Goal: Task Accomplishment & Management: Use online tool/utility

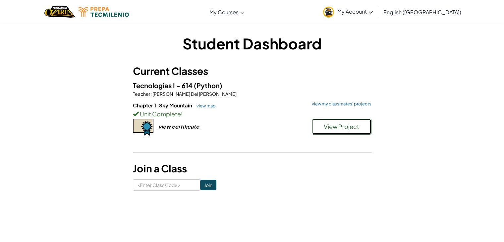
click at [327, 130] on button "View Project" at bounding box center [342, 127] width 60 height 16
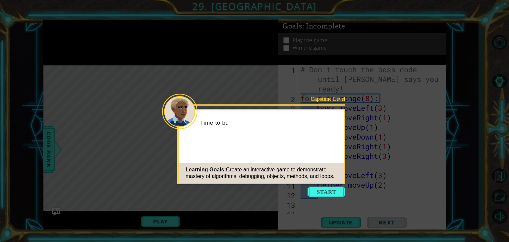
scroll to position [432, 0]
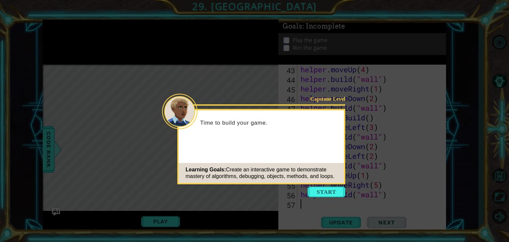
click at [331, 187] on button "Start" at bounding box center [326, 191] width 38 height 11
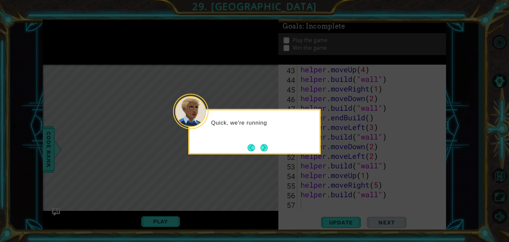
click at [265, 149] on button "Next" at bounding box center [264, 147] width 11 height 11
click at [262, 151] on button "Next" at bounding box center [264, 148] width 8 height 8
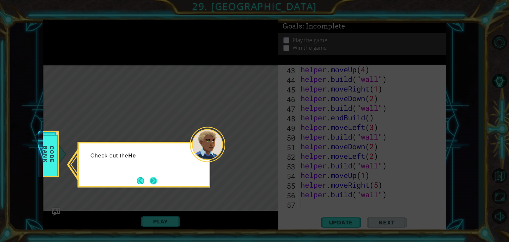
click at [154, 179] on button "Next" at bounding box center [154, 181] width 8 height 8
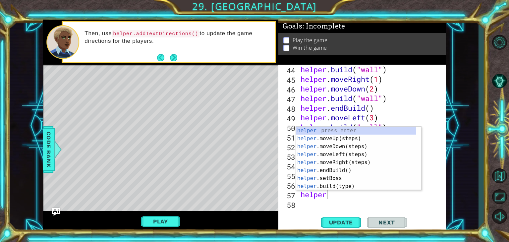
scroll to position [0, 1]
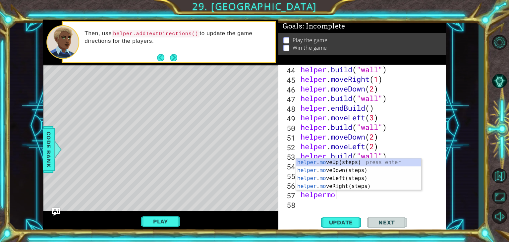
type textarea "helpermov"
click at [332, 161] on div "helper . mov eUp(steps) press enter helper . mov eDown(steps) press enter helpe…" at bounding box center [358, 182] width 125 height 48
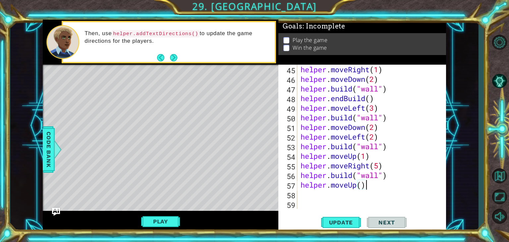
click at [368, 180] on div "helper . moveRight ( 1 ) helper . moveDown ( 2 ) helper . build ( "wall" ) help…" at bounding box center [370, 146] width 143 height 163
click at [363, 182] on div "helper . moveRight ( 1 ) helper . moveDown ( 2 ) helper . build ( "wall" ) help…" at bounding box center [370, 146] width 143 height 163
type textarea "helper.moveUp(2)"
click at [352, 196] on div "helper . moveRight ( 1 ) helper . moveDown ( 2 ) helper . build ( "wall" ) help…" at bounding box center [370, 146] width 143 height 163
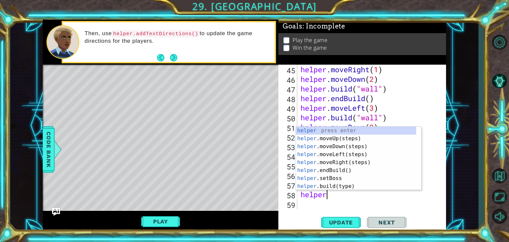
scroll to position [0, 1]
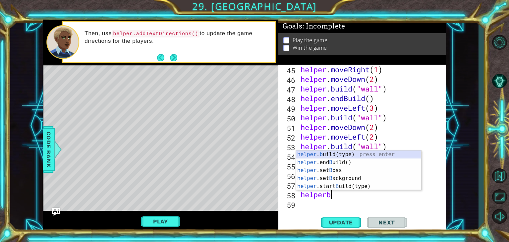
click at [331, 155] on div "helper . b uild(type) press enter helper .end B uild() press enter helper .set …" at bounding box center [358, 178] width 125 height 56
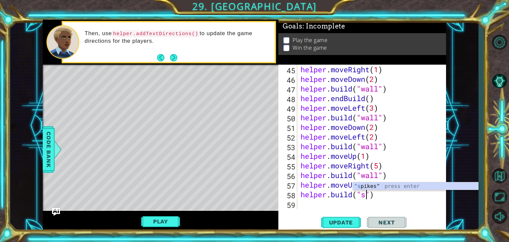
scroll to position [0, 3]
click at [370, 182] on div ""s pikes" press enter" at bounding box center [415, 194] width 125 height 24
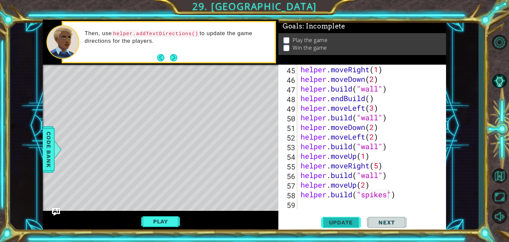
click at [350, 222] on span "Update" at bounding box center [340, 222] width 37 height 7
click at [150, 220] on button "Play" at bounding box center [160, 221] width 39 height 13
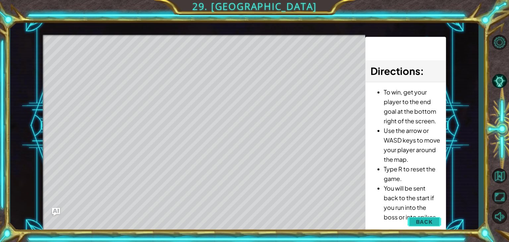
click at [436, 221] on button "Back" at bounding box center [423, 221] width 33 height 13
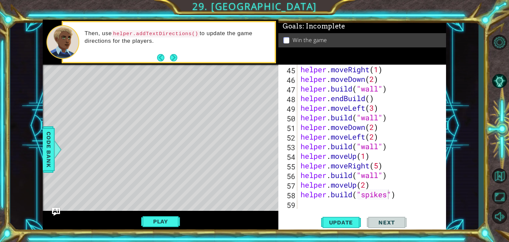
click at [306, 195] on div "helper . moveRight ( 1 ) helper . moveDown ( 2 ) helper . build ( "wall" ) help…" at bounding box center [370, 146] width 143 height 163
click at [298, 200] on div "[DOMAIN_NAME]("spikes") 45 46 47 48 49 50 51 52 53 54 55 56 57 58 59 helper . m…" at bounding box center [361, 137] width 166 height 144
type textarea "[DOMAIN_NAME]("spikes")"
click at [298, 206] on div "[DOMAIN_NAME]("spikes") 45 46 47 48 49 50 51 52 53 54 55 56 57 58 59 helper . m…" at bounding box center [361, 137] width 166 height 144
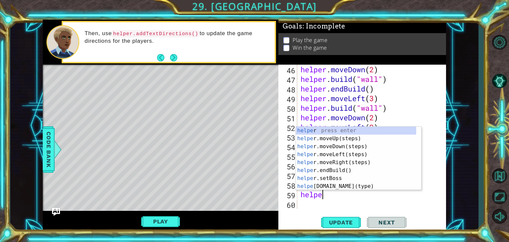
scroll to position [0, 1]
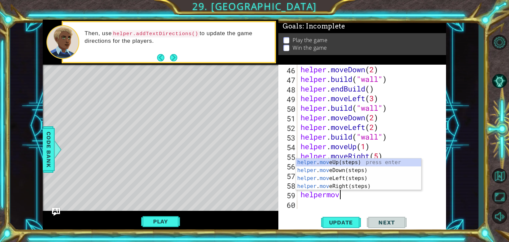
type textarea "helpermove"
drag, startPoint x: 318, startPoint y: 173, endPoint x: 313, endPoint y: 168, distance: 7.0
click at [319, 172] on div "helper . move Up(steps) press enter helper . move Down(steps) press enter helpe…" at bounding box center [358, 182] width 125 height 48
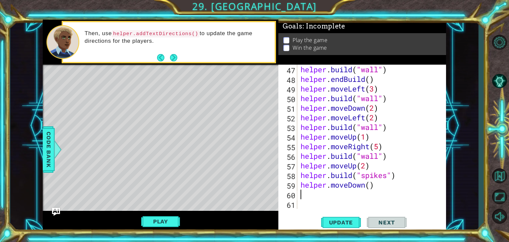
scroll to position [470, 0]
click at [369, 186] on div "helper . build ( "wall" ) helper . endBuild ( ) helper . moveLeft ( 3 ) helper …" at bounding box center [370, 146] width 143 height 163
type textarea "helper.moveDown(4)"
click at [340, 222] on span "Update" at bounding box center [340, 222] width 37 height 7
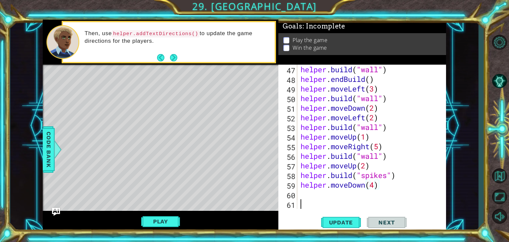
click at [309, 205] on div "helper . build ( "wall" ) helper . endBuild ( ) helper . moveLeft ( 3 ) helper …" at bounding box center [370, 146] width 143 height 163
click at [308, 199] on div "helper . build ( "wall" ) helper . endBuild ( ) helper . moveLeft ( 3 ) helper …" at bounding box center [370, 146] width 143 height 163
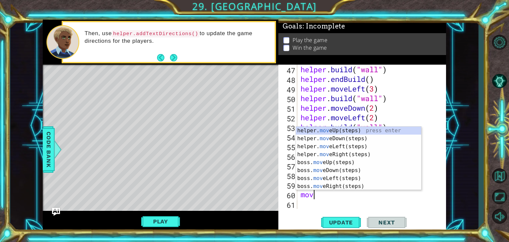
type textarea "move"
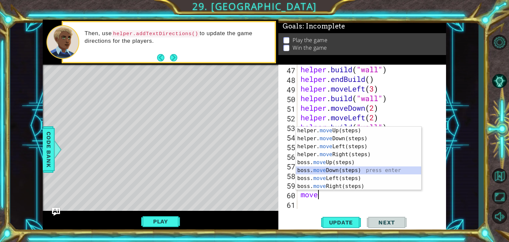
click at [331, 174] on div "helper. move Up(steps) press enter helper. move Down(steps) press enter helper.…" at bounding box center [358, 165] width 125 height 79
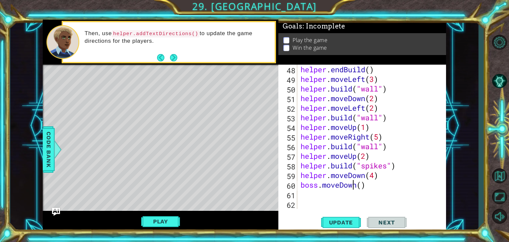
click at [352, 187] on div "helper . endBuild ( ) helper . moveLeft ( 3 ) helper . build ( "wall" ) helper …" at bounding box center [370, 146] width 143 height 163
click at [356, 186] on div "helper . endBuild ( ) helper . moveLeft ( 3 ) helper . build ( "wall" ) helper …" at bounding box center [370, 146] width 143 height 163
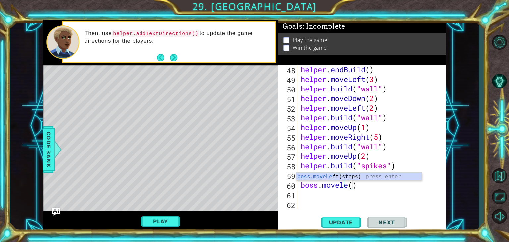
scroll to position [0, 2]
click at [349, 176] on div "boss.moveLe ft(steps) press enter" at bounding box center [358, 185] width 125 height 24
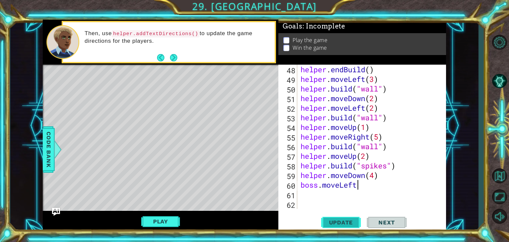
click at [350, 220] on span "Update" at bounding box center [340, 222] width 37 height 7
click at [370, 178] on div "helper . endBuild ( ) helper . moveLeft ( 3 ) helper . build ( "wall" ) helper …" at bounding box center [370, 146] width 143 height 163
click at [369, 182] on div "helper . endBuild ( ) helper . moveLeft ( 3 ) helper . build ( "wall" ) helper …" at bounding box center [370, 146] width 143 height 163
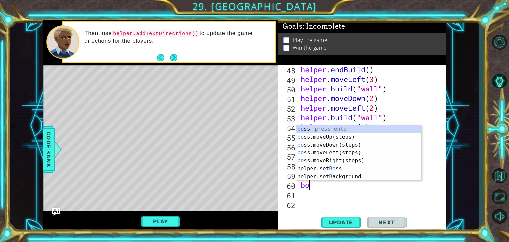
scroll to position [0, 0]
type textarea "b"
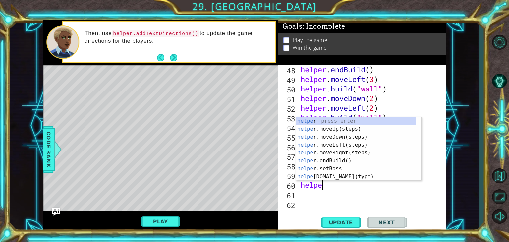
type textarea "helper"
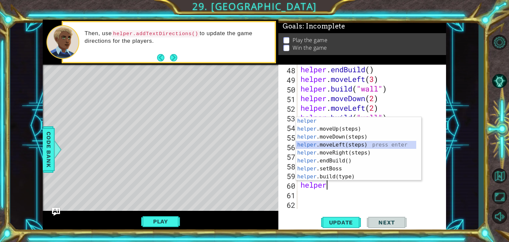
click at [335, 143] on div "helper press enter helper .moveUp(steps) press enter helper .moveDown(steps) pr…" at bounding box center [356, 156] width 120 height 79
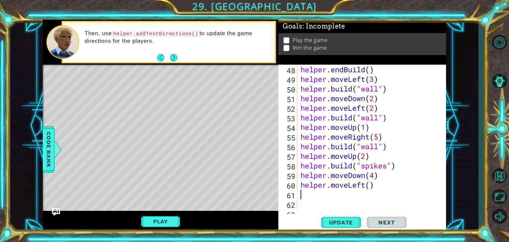
click at [384, 199] on div "helper . endBuild ( ) helper . moveLeft ( 3 ) helper . build ( "wall" ) helper …" at bounding box center [370, 146] width 143 height 163
drag, startPoint x: 408, startPoint y: 197, endPoint x: 415, endPoint y: 191, distance: 8.7
click at [408, 197] on div "helper . endBuild ( ) helper . moveLeft ( 3 ) helper . build ( "wall" ) helper …" at bounding box center [370, 146] width 143 height 163
click at [421, 190] on div "helper . endBuild ( ) helper . moveLeft ( 3 ) helper . build ( "wall" ) helper …" at bounding box center [370, 146] width 143 height 163
click at [369, 178] on div "helper . endBuild ( ) helper . moveLeft ( 3 ) helper . build ( "wall" ) helper …" at bounding box center [370, 146] width 143 height 163
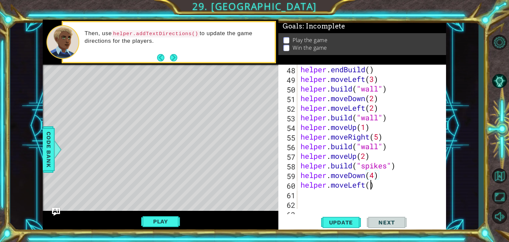
click at [371, 180] on div "helper . endBuild ( ) helper . moveLeft ( 3 ) helper . build ( "wall" ) helper …" at bounding box center [370, 146] width 143 height 163
type textarea "helper.moveLeft(2)"
click at [344, 220] on span "Update" at bounding box center [340, 222] width 37 height 7
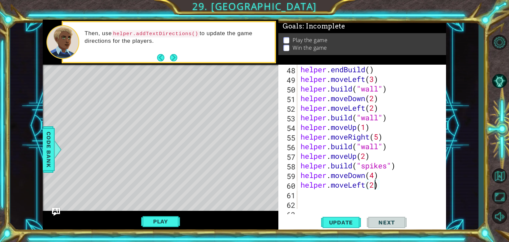
click at [295, 207] on div "62" at bounding box center [288, 205] width 18 height 10
click at [308, 195] on div "helper . endBuild ( ) helper . moveLeft ( 3 ) helper . build ( "wall" ) helper …" at bounding box center [370, 146] width 143 height 163
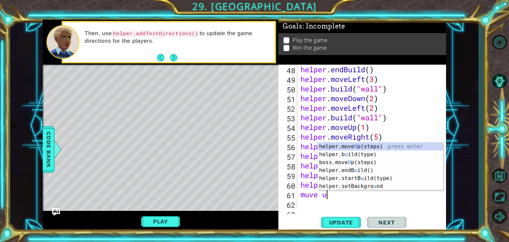
type textarea "muve up"
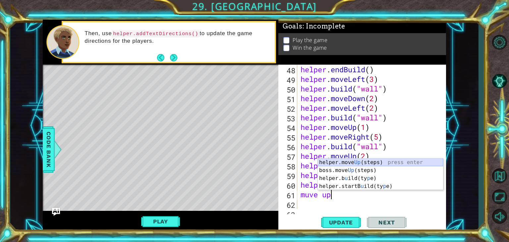
click at [334, 163] on div "helper.move Up (steps) press enter boss.move Up (steps) press enter helper.b u …" at bounding box center [380, 182] width 125 height 48
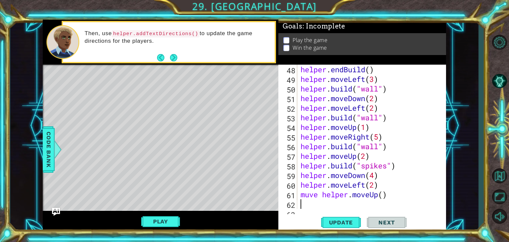
click at [391, 182] on div "helper . endBuild ( ) helper . moveLeft ( 3 ) helper . build ( "wall" ) helper …" at bounding box center [370, 146] width 143 height 163
click at [397, 188] on div "helper . endBuild ( ) helper . moveLeft ( 3 ) helper . build ( "wall" ) helper …" at bounding box center [370, 146] width 143 height 163
click at [399, 194] on div "helper . endBuild ( ) helper . moveLeft ( 3 ) helper . build ( "wall" ) helper …" at bounding box center [370, 146] width 143 height 163
click at [390, 194] on div "helper . endBuild ( ) helper . moveLeft ( 3 ) helper . build ( "wall" ) helper …" at bounding box center [370, 146] width 143 height 163
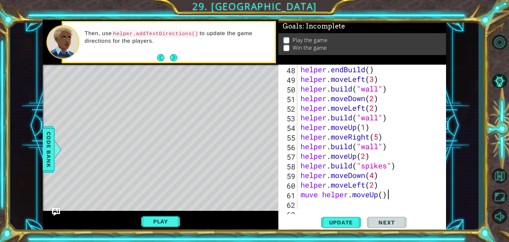
click at [388, 193] on div "helper . endBuild ( ) helper . moveLeft ( 3 ) helper . build ( "wall" ) helper …" at bounding box center [370, 146] width 143 height 163
click at [385, 194] on div "helper . endBuild ( ) helper . moveLeft ( 3 ) helper . build ( "wall" ) helper …" at bounding box center [370, 146] width 143 height 163
drag, startPoint x: 287, startPoint y: 198, endPoint x: 312, endPoint y: 201, distance: 25.1
click at [299, 199] on div "muve helper.moveUp(1) 48 49 50 51 52 53 54 55 56 57 58 59 60 61 62 63 helper . …" at bounding box center [361, 137] width 166 height 144
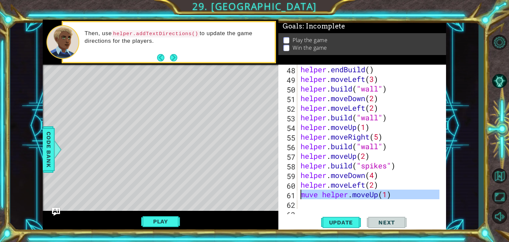
type textarea "muve helper.moveUp(1)"
click at [313, 202] on div "helper . endBuild ( ) helper . moveLeft ( 3 ) helper . build ( "wall" ) helper …" at bounding box center [369, 137] width 140 height 144
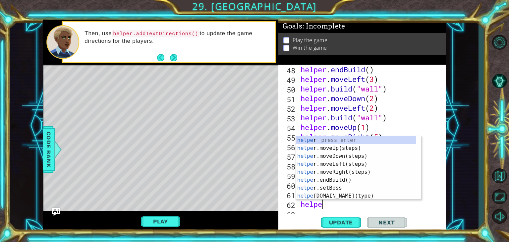
scroll to position [0, 1]
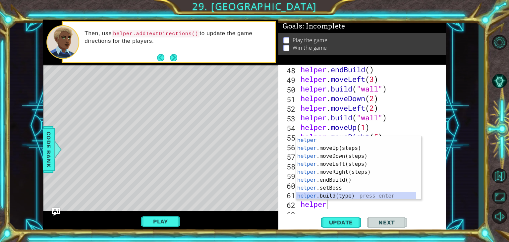
click at [329, 196] on div "helper press enter helper .moveUp(steps) press enter helper .moveDown(steps) pr…" at bounding box center [356, 175] width 120 height 79
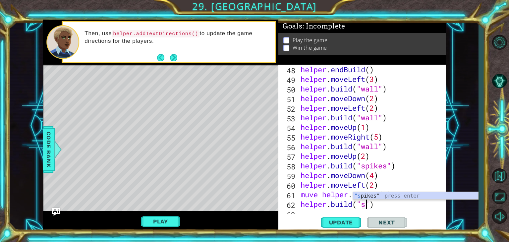
scroll to position [0, 3]
click at [378, 194] on div ""s pikes" press enter" at bounding box center [415, 204] width 125 height 24
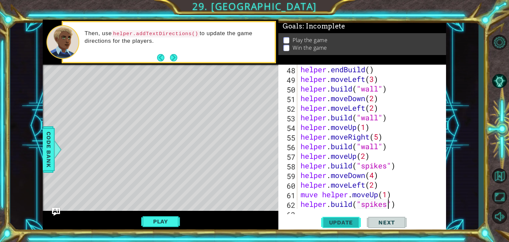
click at [340, 224] on span "Update" at bounding box center [340, 222] width 37 height 7
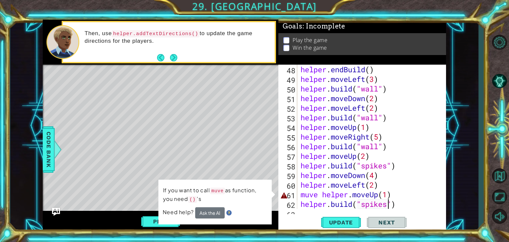
click at [348, 192] on div "helper . endBuild ( ) helper . moveLeft ( 3 ) helper . build ( "wall" ) helper …" at bounding box center [370, 146] width 143 height 163
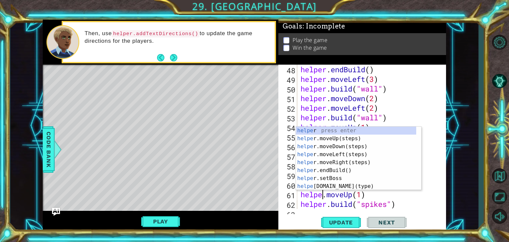
scroll to position [0, 1]
click at [349, 222] on span "Update" at bounding box center [340, 222] width 37 height 7
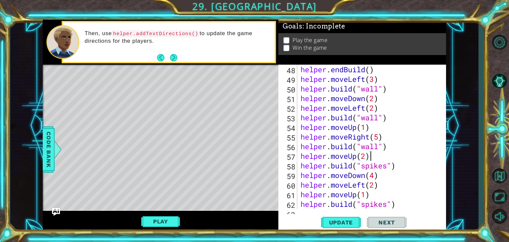
drag, startPoint x: 424, startPoint y: 152, endPoint x: 421, endPoint y: 147, distance: 6.0
click at [424, 150] on div "helper . endBuild ( ) helper . moveLeft ( 3 ) helper . build ( "wall" ) helper …" at bounding box center [370, 146] width 143 height 163
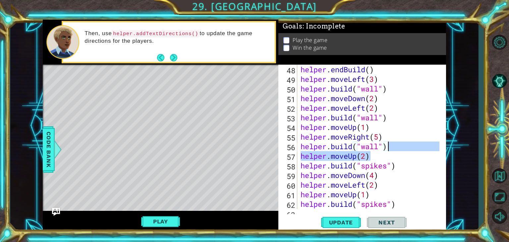
click at [413, 198] on div "helper . endBuild ( ) helper . moveLeft ( 3 ) helper . build ( "wall" ) helper …" at bounding box center [370, 146] width 143 height 163
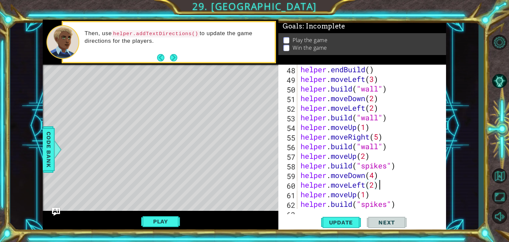
click at [425, 189] on div "helper . endBuild ( ) helper . moveLeft ( 3 ) helper . build ( "wall" ) helper …" at bounding box center [370, 146] width 143 height 163
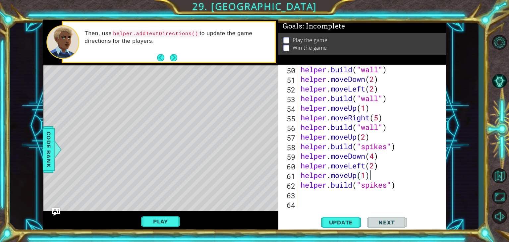
click at [402, 174] on div "helper . build ( "wall" ) helper . moveDown ( 2 ) helper . moveLeft ( 2 ) helpe…" at bounding box center [370, 146] width 143 height 163
click at [423, 176] on div "helper . build ( "wall" ) helper . moveDown ( 2 ) helper . moveLeft ( 2 ) helpe…" at bounding box center [370, 146] width 143 height 163
click at [330, 158] on div "helper . build ( "wall" ) helper . moveDown ( 2 ) helper . moveLeft ( 2 ) helpe…" at bounding box center [370, 146] width 143 height 163
drag, startPoint x: 404, startPoint y: 180, endPoint x: 409, endPoint y: 180, distance: 5.3
click at [404, 180] on div "helper . build ( "wall" ) helper . moveDown ( 2 ) helper . moveLeft ( 2 ) helpe…" at bounding box center [370, 146] width 143 height 163
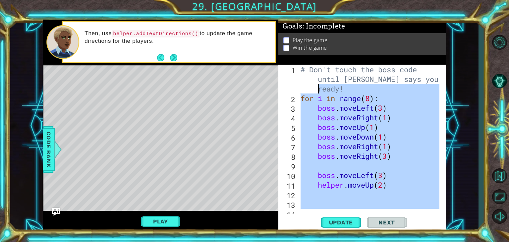
scroll to position [0, 0]
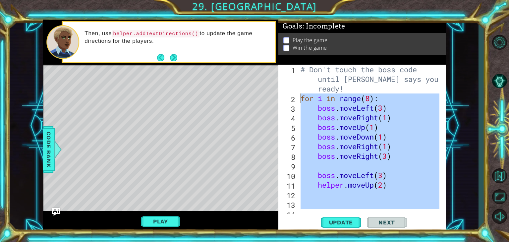
drag, startPoint x: 409, startPoint y: 180, endPoint x: 302, endPoint y: 99, distance: 134.5
click at [302, 99] on div "# Don't touch the boss code until [PERSON_NAME] says you're ready! for i in ran…" at bounding box center [370, 156] width 143 height 182
click at [455, 68] on div "1 ההההההההההההההההההההההההההההההההההההההההההההההההההההההההההההההההההההההההההההה…" at bounding box center [244, 125] width 468 height 213
click at [429, 75] on div "# Don't touch the boss code until [PERSON_NAME] says you're ready! for i in ran…" at bounding box center [370, 156] width 143 height 182
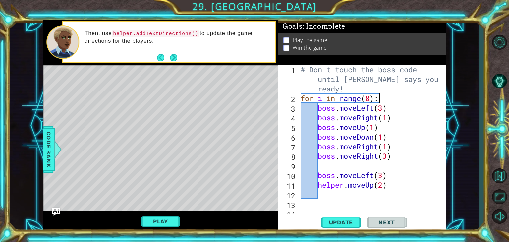
click at [423, 100] on div "# Don't touch the boss code until [PERSON_NAME] says you're ready! for i in ran…" at bounding box center [370, 156] width 143 height 182
click at [474, 99] on div "1 ההההההההההההההההההההההההההההההההההההההההההההההההההההההההההההההההההההההההההההה…" at bounding box center [244, 125] width 468 height 213
click at [460, 100] on div "1 ההההההההההההההההההההההההההההההההההההההההההההההההההההההההההההההההההההההההההההה…" at bounding box center [244, 125] width 468 height 213
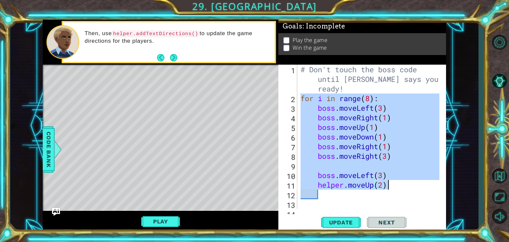
drag, startPoint x: 301, startPoint y: 97, endPoint x: 410, endPoint y: 185, distance: 140.2
click at [410, 185] on div "# Don't touch the boss code until [PERSON_NAME] says you're ready! for i in ran…" at bounding box center [370, 156] width 143 height 182
click at [371, 98] on div "# Don't touch the boss code until [PERSON_NAME] says you're ready! for i in ran…" at bounding box center [369, 137] width 140 height 144
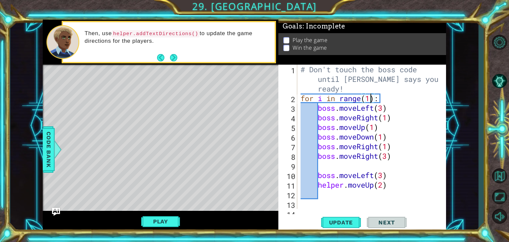
scroll to position [0, 3]
click at [353, 222] on span "Update" at bounding box center [340, 222] width 37 height 7
click at [422, 119] on div "# Don't touch the boss code until [PERSON_NAME] says you're ready! for i in ran…" at bounding box center [370, 156] width 143 height 182
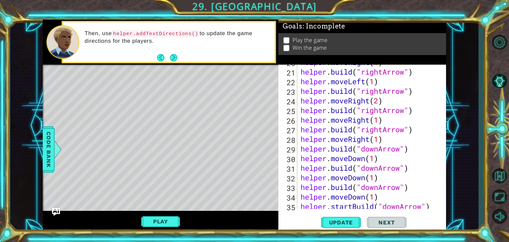
scroll to position [219, 0]
click at [374, 125] on div "helper . moveRight ( 1 ) helper . build ( "rightArrow" ) helper . moveLeft ( 1 …" at bounding box center [370, 138] width 143 height 163
click at [378, 134] on div "helper . moveRight ( 1 ) helper . build ( "rightArrow" ) helper . moveLeft ( 1 …" at bounding box center [370, 138] width 143 height 163
click at [392, 141] on div "helper . moveRight ( 1 ) helper . build ( "rightArrow" ) helper . moveLeft ( 1 …" at bounding box center [370, 138] width 143 height 163
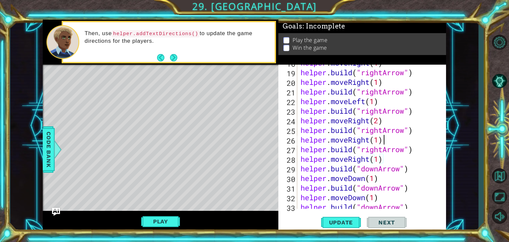
click at [410, 136] on div "helper . moveRight ( 1 ) helper . build ( "rightArrow" ) helper . moveRight ( 1…" at bounding box center [370, 139] width 143 height 163
click at [410, 136] on div "helper . moveRight ( 1 ) helper . build ( "rightArrow" ) helper . moveRight ( 1…" at bounding box center [370, 140] width 143 height 163
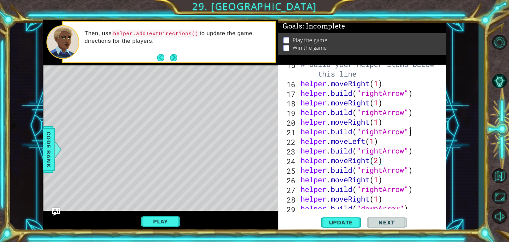
click at [410, 136] on div "# Build your Helper items BELOW this line helper . moveRight ( 1 ) helper . bui…" at bounding box center [370, 145] width 143 height 173
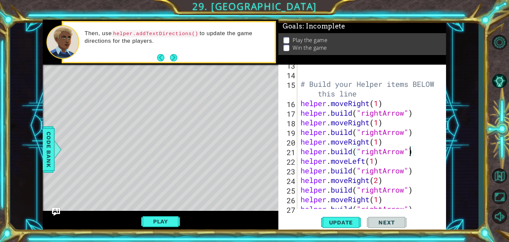
scroll to position [139, 0]
click at [410, 136] on div "# Build your Helper items BELOW this line helper . moveRight ( 1 ) helper . bui…" at bounding box center [370, 141] width 143 height 163
drag, startPoint x: 379, startPoint y: 111, endPoint x: 376, endPoint y: 117, distance: 6.4
click at [376, 116] on div "# Build your Helper items BELOW this line helper . moveRight ( 1 ) helper . bui…" at bounding box center [370, 141] width 143 height 163
click at [380, 104] on div "# Build your Helper items BELOW this line helper . moveRight ( 1 ) helper . bui…" at bounding box center [370, 141] width 143 height 163
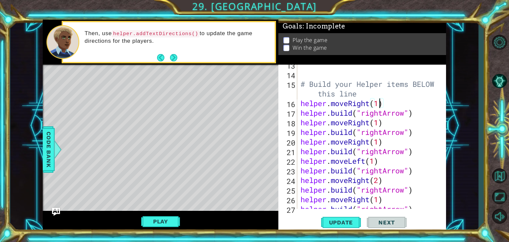
click at [377, 131] on div "# Build your Helper items BELOW this line helper . moveRight ( 1 ) helper . bui…" at bounding box center [370, 141] width 143 height 163
click at [375, 147] on div "# Build your Helper items BELOW this line helper . moveRight ( 1 ) helper . bui…" at bounding box center [370, 141] width 143 height 163
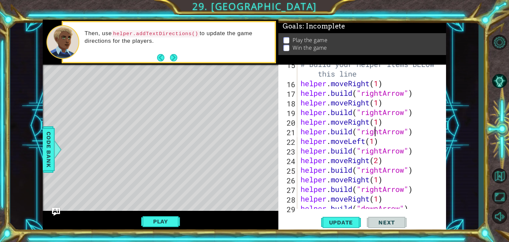
click at [375, 147] on div "# Build your Helper items BELOW this line helper . moveRight ( 1 ) helper . bui…" at bounding box center [370, 145] width 143 height 173
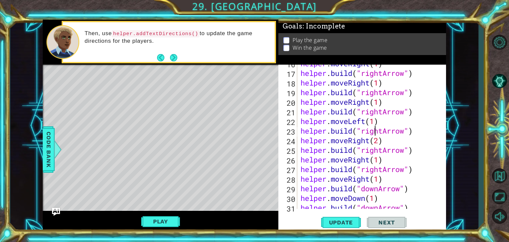
scroll to position [179, 0]
click at [375, 147] on div "helper . moveRight ( 1 ) helper . build ( "rightArrow" ) helper . moveRight ( 1…" at bounding box center [370, 140] width 143 height 163
click at [375, 147] on div "helper . moveRight ( 1 ) helper . build ( "rightArrow" ) helper . moveRight ( 1…" at bounding box center [370, 139] width 143 height 163
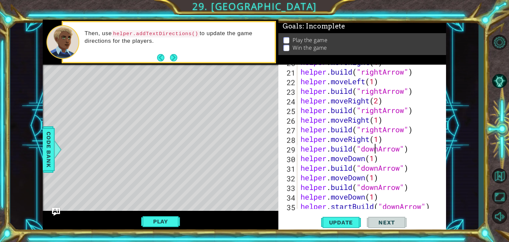
click at [375, 147] on div "helper . moveRight ( 1 ) helper . build ( "rightArrow" ) helper . moveLeft ( 1 …" at bounding box center [370, 138] width 143 height 163
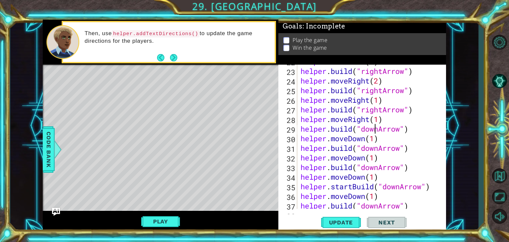
scroll to position [219, 0]
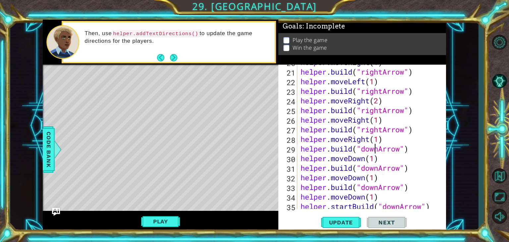
click at [380, 133] on div "helper . moveRight ( 1 ) helper . build ( "rightArrow" ) helper . moveLeft ( 1 …" at bounding box center [370, 138] width 143 height 163
click at [377, 147] on div "helper . moveRight ( 1 ) helper . build ( "rightArrow" ) helper . moveLeft ( 1 …" at bounding box center [370, 138] width 143 height 163
click at [379, 142] on div "helper . moveRight ( 1 ) helper . build ( "rightArrow" ) helper . moveLeft ( 1 …" at bounding box center [370, 138] width 143 height 163
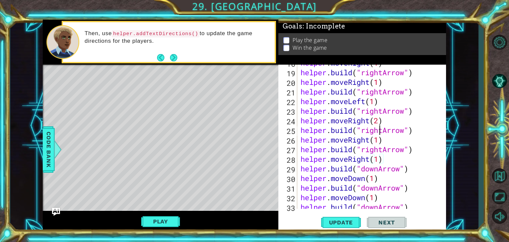
click at [381, 133] on div "helper . moveRight ( 1 ) helper . build ( "rightArrow" ) helper . moveRight ( 1…" at bounding box center [370, 139] width 143 height 163
click at [378, 118] on div "helper . moveRight ( 1 ) helper . build ( "rightArrow" ) helper . moveRight ( 1…" at bounding box center [370, 139] width 143 height 163
click at [371, 122] on div "helper . moveRight ( 1 ) helper . build ( "rightArrow" ) helper . moveRight ( 1…" at bounding box center [370, 140] width 143 height 163
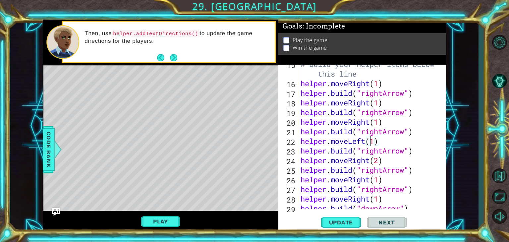
click at [377, 121] on div "# Build your Helper items BELOW this line helper . moveRight ( 1 ) helper . bui…" at bounding box center [370, 145] width 143 height 173
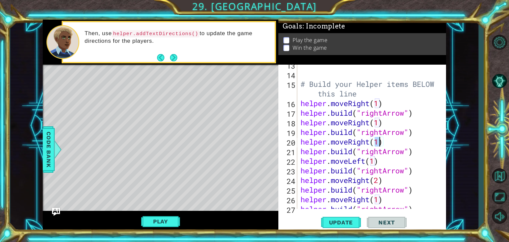
click at [379, 111] on div "# Build your Helper items BELOW this line helper . moveRight ( 1 ) helper . bui…" at bounding box center [370, 141] width 143 height 163
drag, startPoint x: 380, startPoint y: 92, endPoint x: 381, endPoint y: 81, distance: 11.3
click at [380, 92] on div "# Build your Helper items BELOW this line helper . moveRight ( 1 ) helper . bui…" at bounding box center [370, 141] width 143 height 163
type textarea "# Build your Helper items BELOW this line"
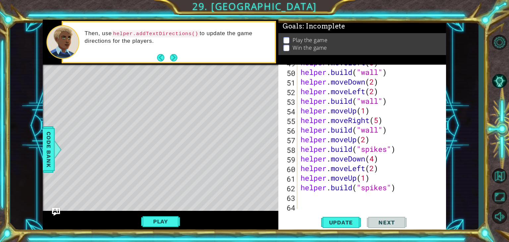
scroll to position [497, 0]
